Goal: Find specific page/section: Find specific page/section

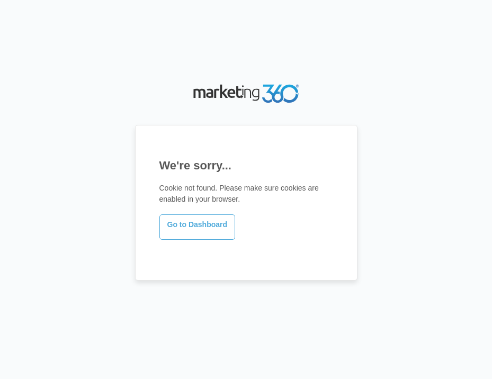
click at [189, 226] on link "Go to Dashboard" at bounding box center [197, 226] width 76 height 25
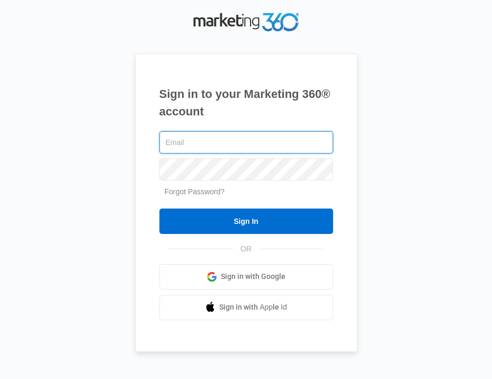
type input "[PERSON_NAME][EMAIL_ADDRESS][DOMAIN_NAME]"
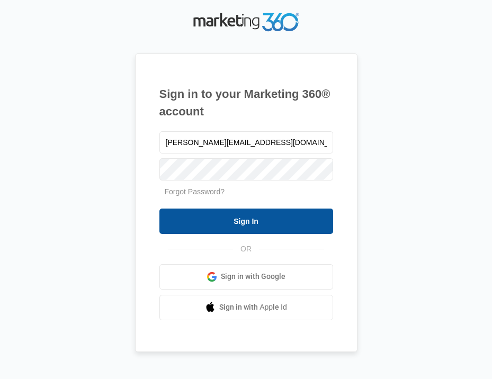
click at [227, 218] on input "Sign In" at bounding box center [246, 221] width 174 height 25
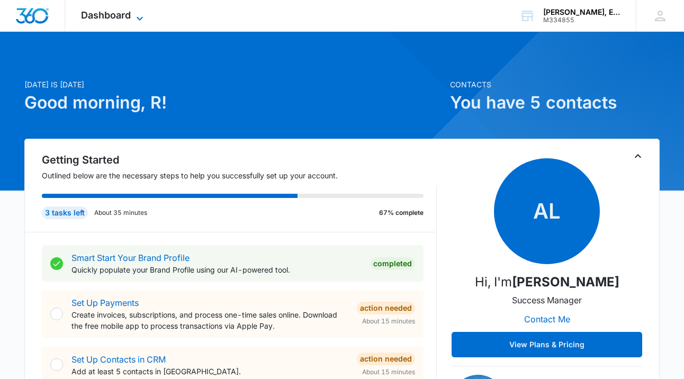
click at [127, 11] on span "Dashboard" at bounding box center [106, 15] width 50 height 11
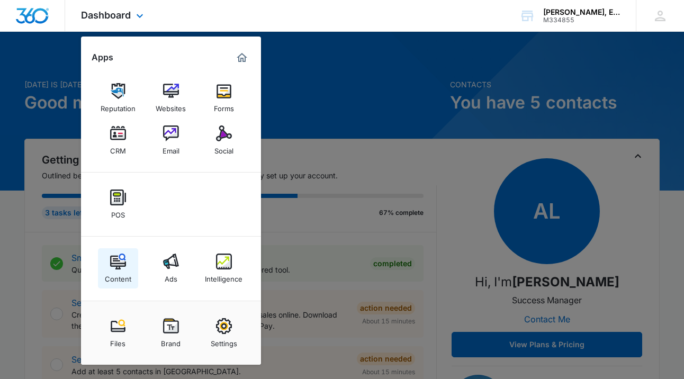
click at [121, 257] on img at bounding box center [118, 262] width 16 height 16
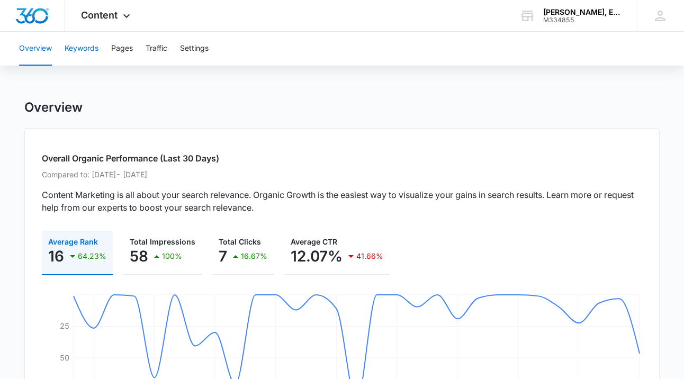
click at [82, 48] on button "Keywords" at bounding box center [82, 49] width 34 height 34
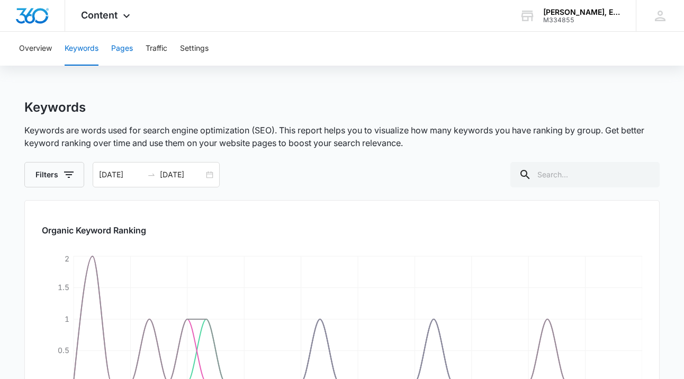
click at [112, 49] on button "Pages" at bounding box center [122, 49] width 22 height 34
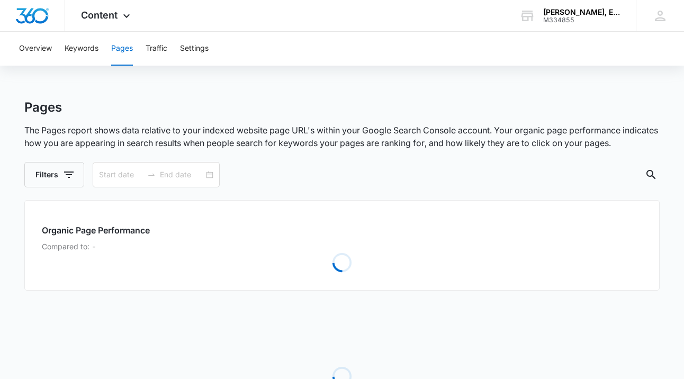
type input "09/04/2025"
type input "10/04/2025"
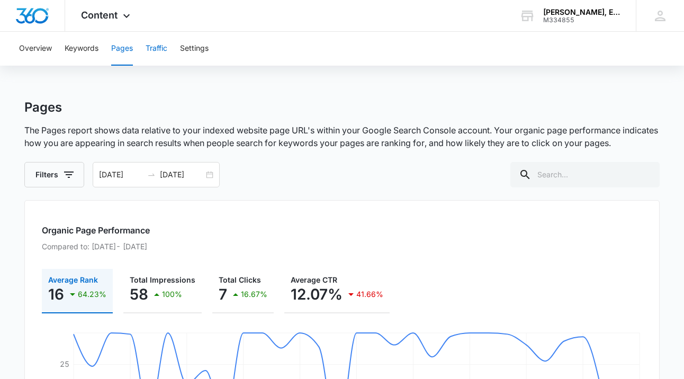
click at [152, 47] on button "Traffic" at bounding box center [157, 49] width 22 height 34
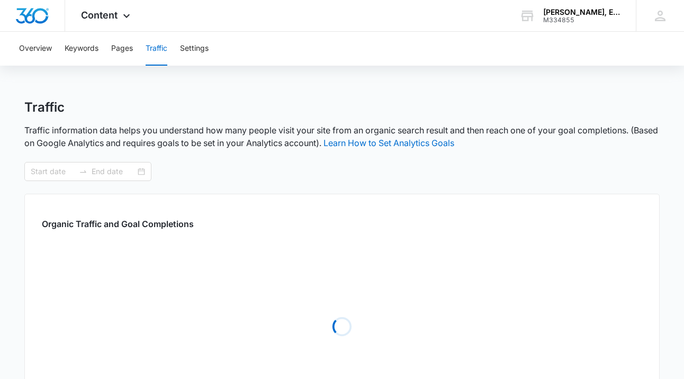
type input "09/04/2025"
type input "10/04/2025"
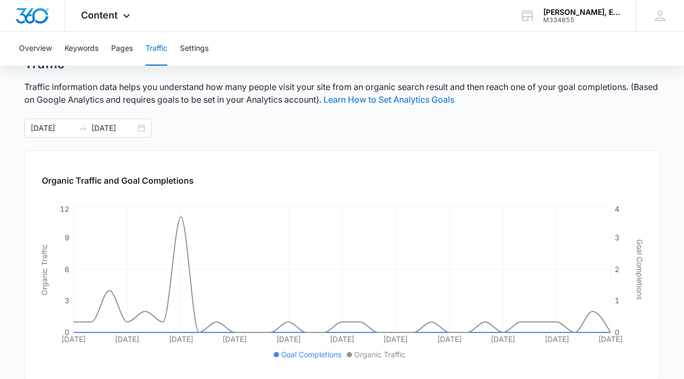
scroll to position [40, 0]
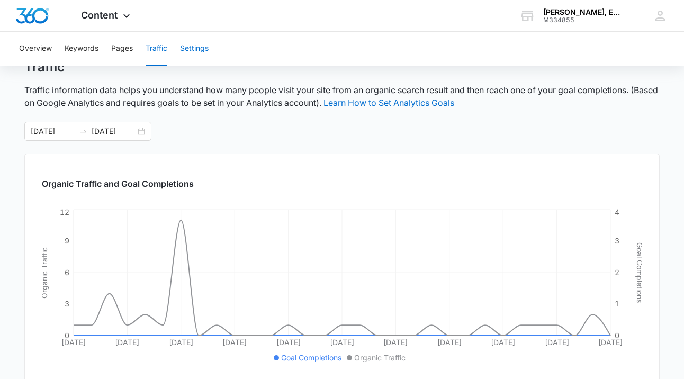
click at [194, 50] on button "Settings" at bounding box center [194, 49] width 29 height 34
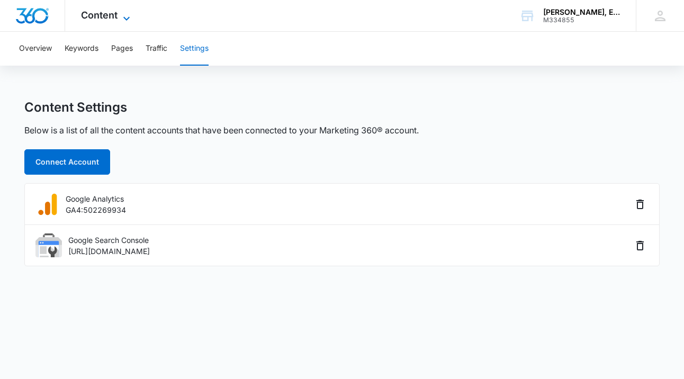
click at [102, 19] on span "Content" at bounding box center [99, 15] width 37 height 11
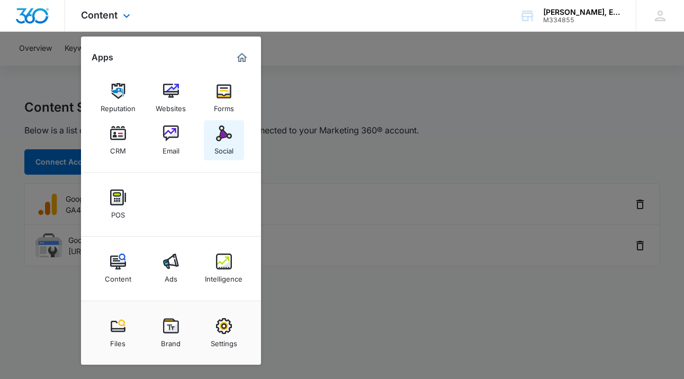
click at [220, 131] on img at bounding box center [224, 133] width 16 height 16
